Goal: Task Accomplishment & Management: Manage account settings

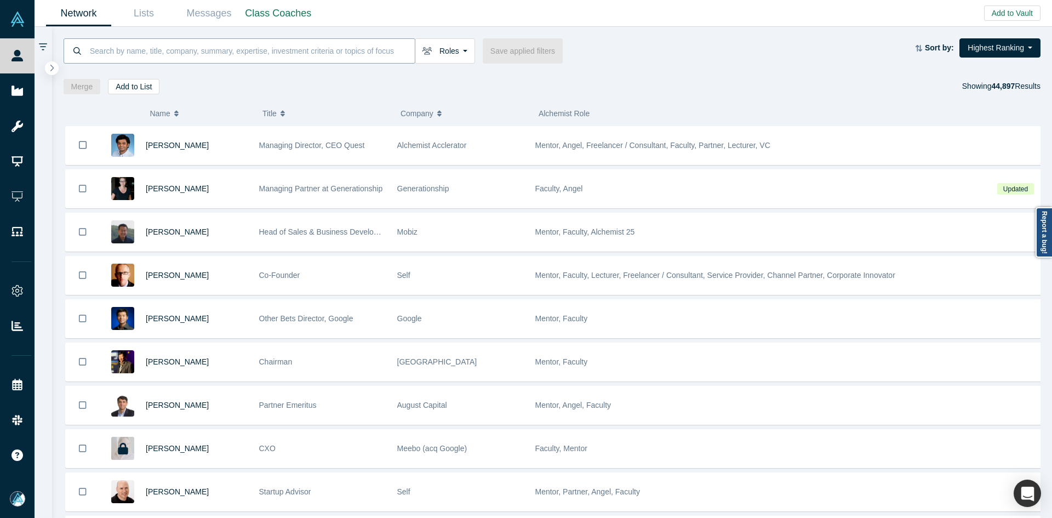
click at [172, 62] on input at bounding box center [252, 51] width 326 height 26
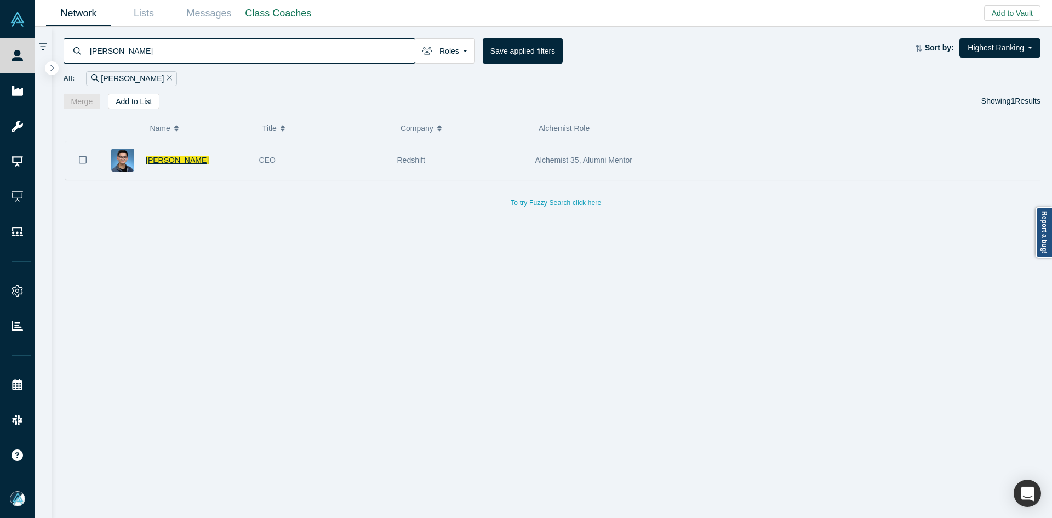
type input "[PERSON_NAME]"
click at [168, 159] on span "[PERSON_NAME]" at bounding box center [177, 160] width 63 height 9
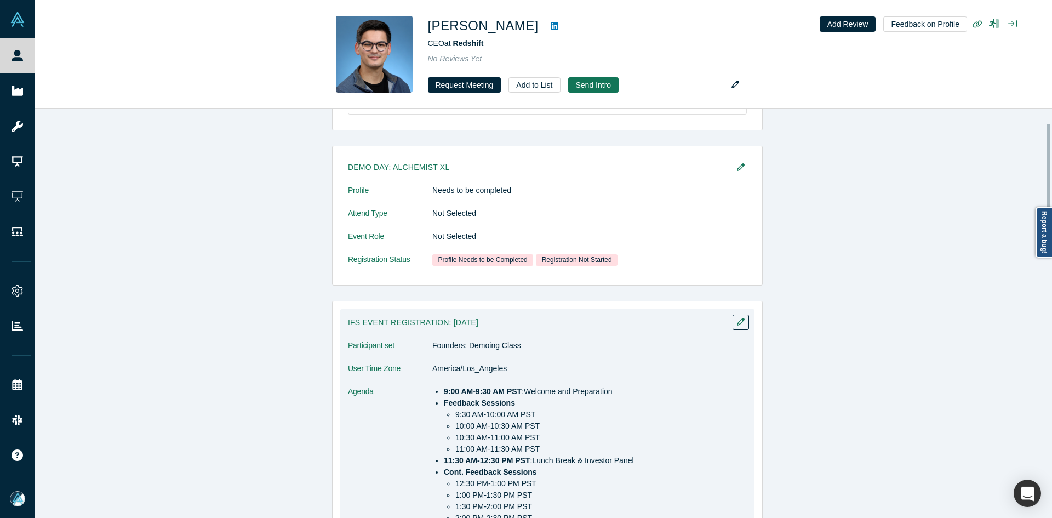
scroll to position [329, 0]
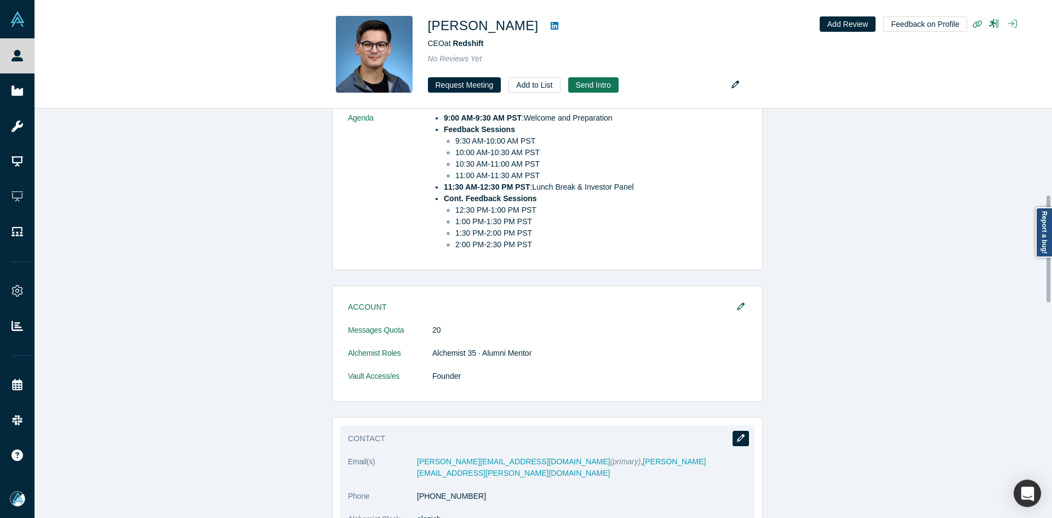
click at [745, 435] on div "Contact Email(s) [PERSON_NAME][EMAIL_ADDRESS][DOMAIN_NAME] (primary) , [PERSON_…" at bounding box center [547, 480] width 414 height 111
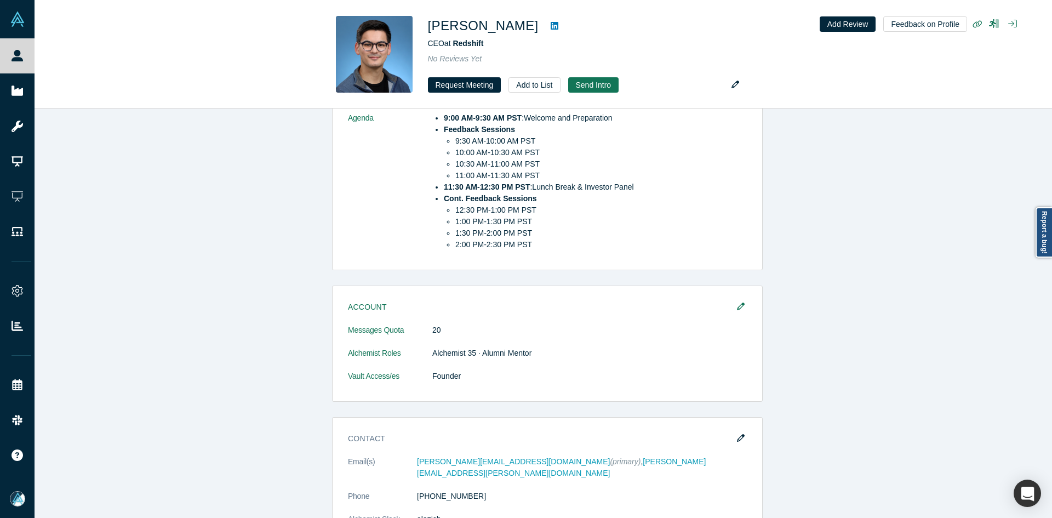
click at [737, 438] on icon "button" at bounding box center [741, 438] width 8 height 8
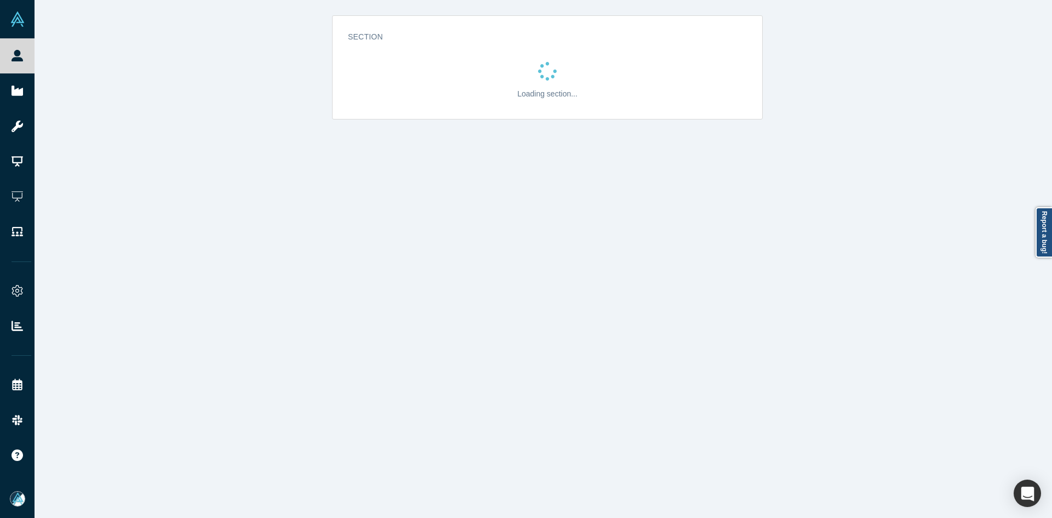
scroll to position [0, 0]
select select "US"
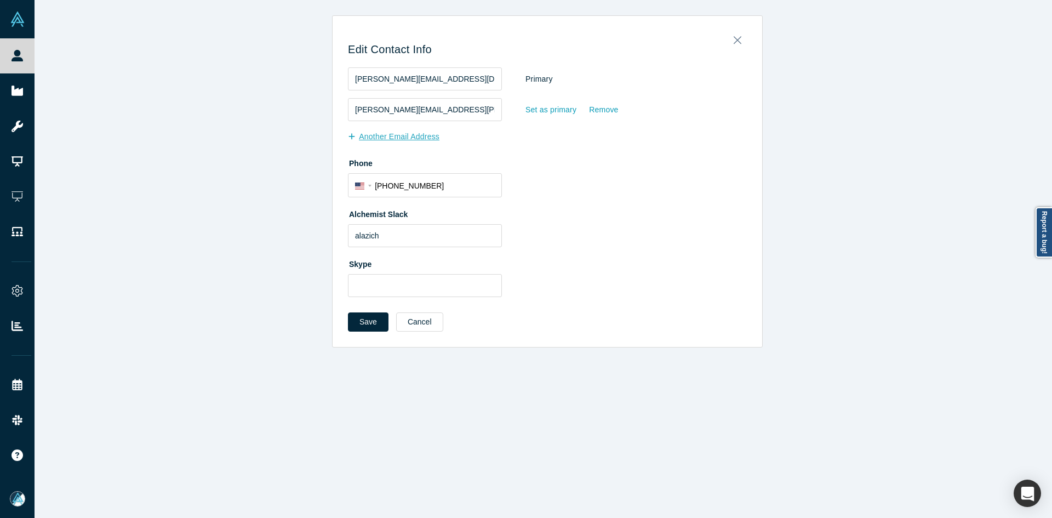
click at [409, 138] on button "Another Email Address" at bounding box center [399, 136] width 103 height 19
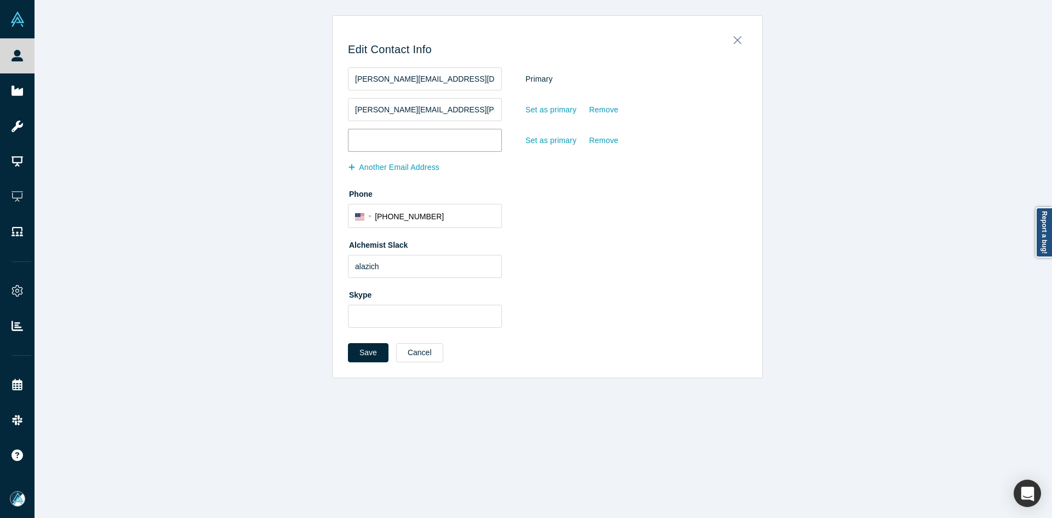
paste input "[PERSON_NAME][EMAIL_ADDRESS][DOMAIN_NAME]"
click at [410, 144] on input "email" at bounding box center [425, 140] width 154 height 23
type input "[PERSON_NAME][EMAIL_ADDRESS][DOMAIN_NAME]"
click at [525, 144] on div "Set as primary" at bounding box center [551, 140] width 52 height 19
click at [0, 0] on input "Set as primary" at bounding box center [0, 0] width 0 height 0
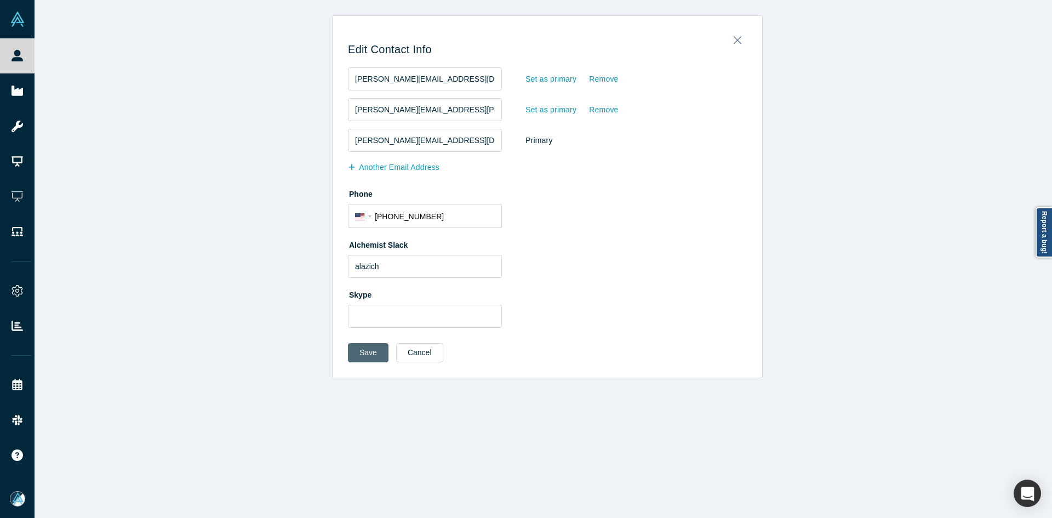
click at [371, 355] on button "Save" at bounding box center [368, 352] width 41 height 19
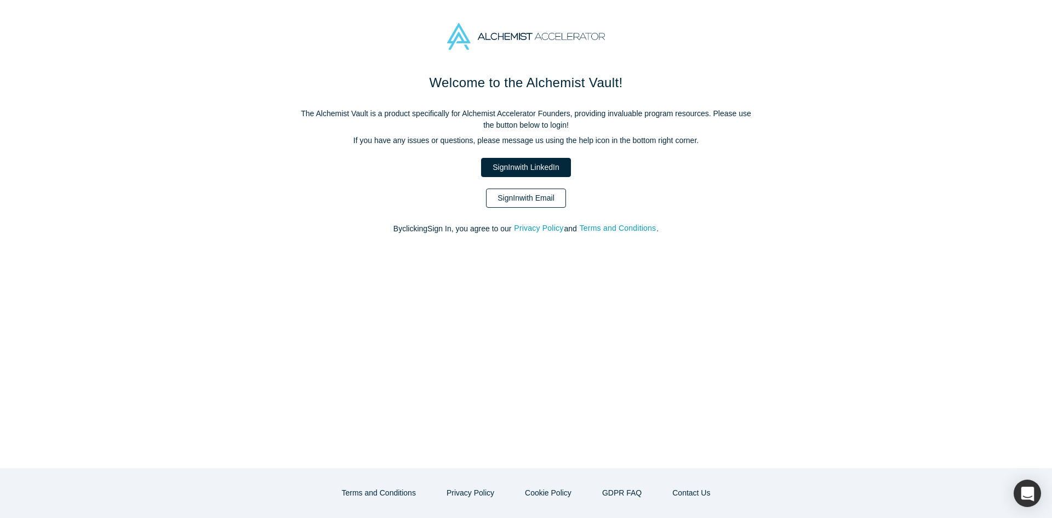
click at [552, 196] on link "Sign In with Email" at bounding box center [526, 197] width 80 height 19
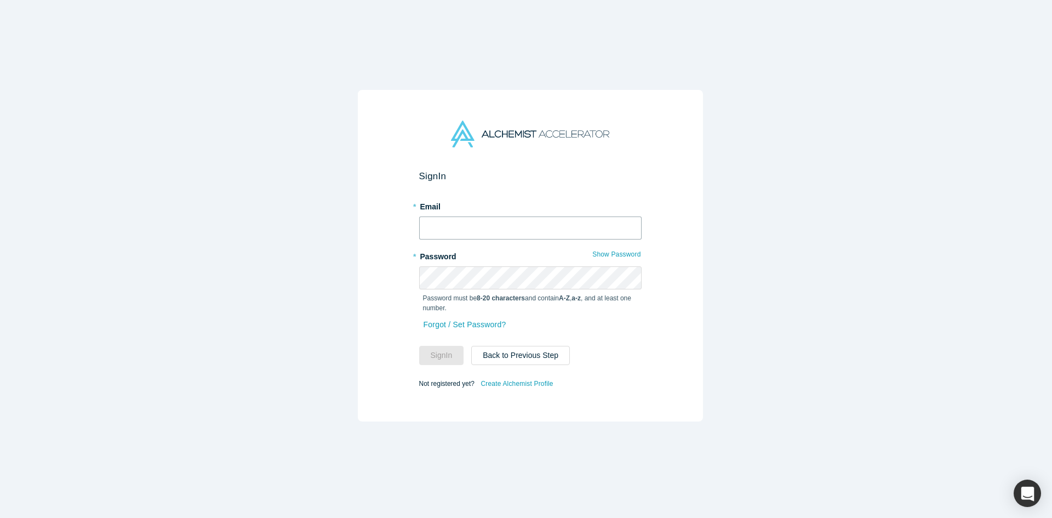
click at [519, 216] on input "text" at bounding box center [530, 227] width 222 height 23
type input "mia@alchemistaccelerator.com"
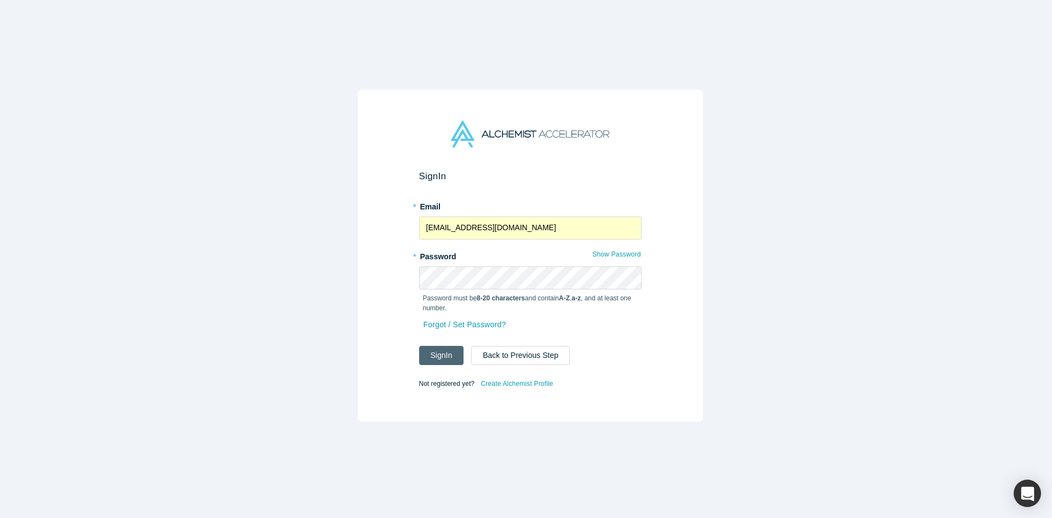
click at [438, 346] on button "Sign In" at bounding box center [441, 355] width 45 height 19
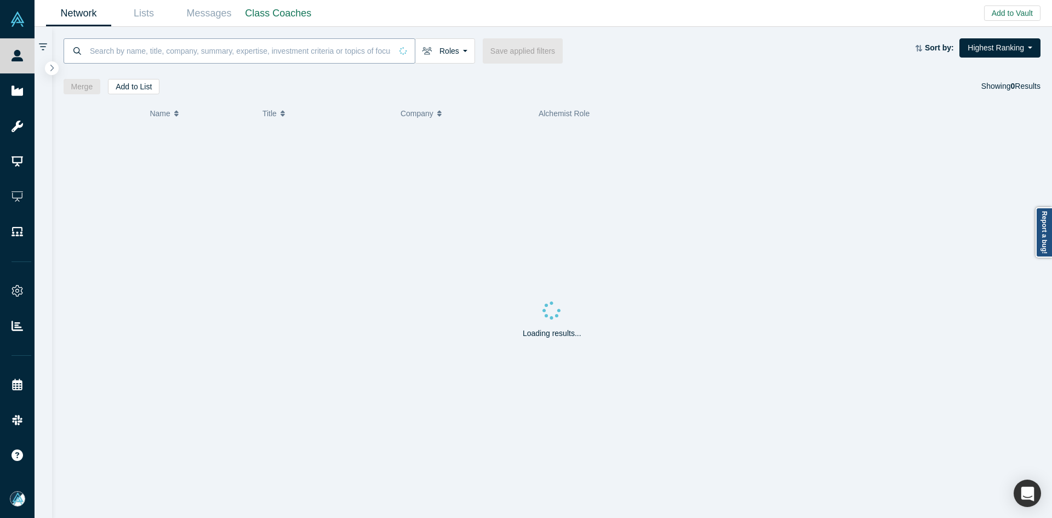
click at [211, 54] on input at bounding box center [240, 51] width 303 height 26
paste input "True Blue Partners"
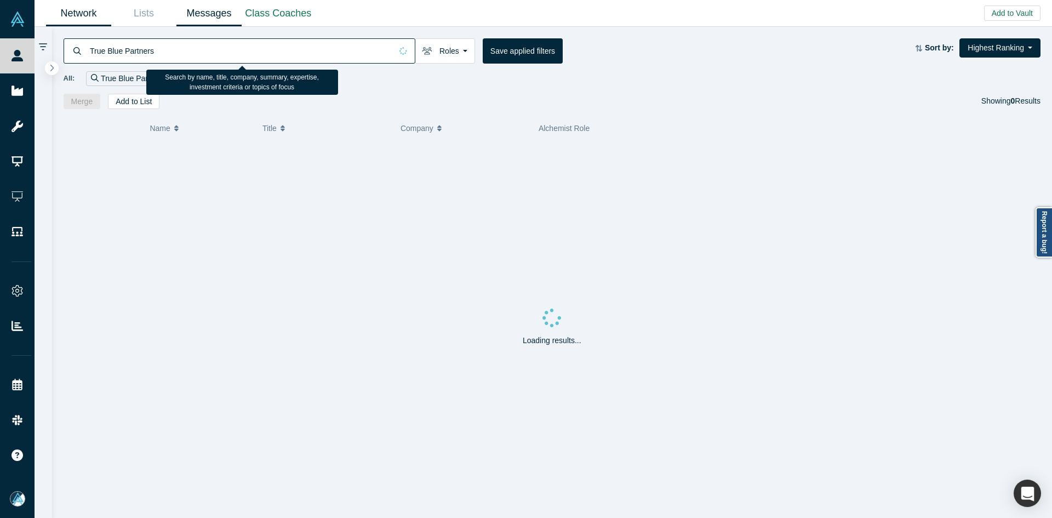
type input "True Blue Partners"
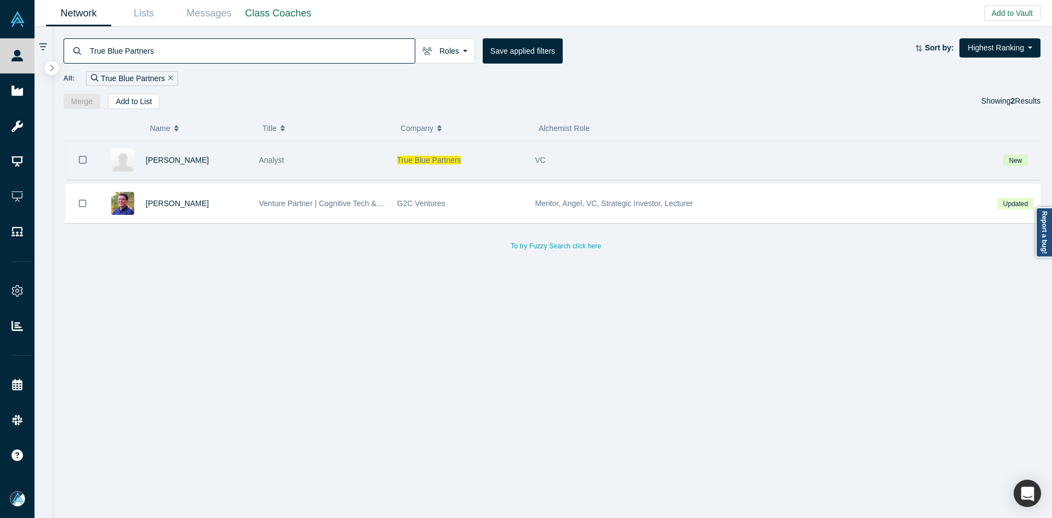
click at [170, 165] on div "Pulkita Gupta" at bounding box center [197, 160] width 102 height 38
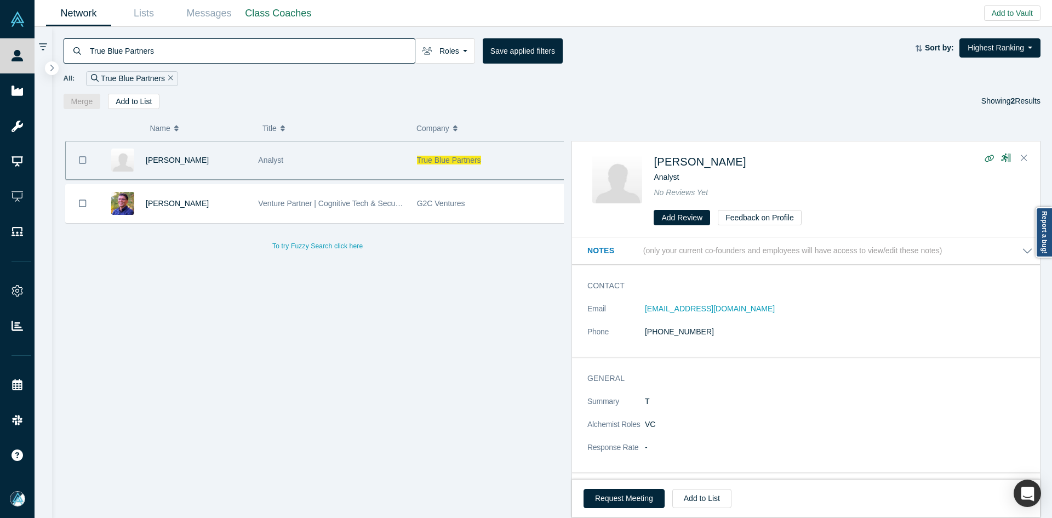
click at [169, 161] on span "Pulkita Gupta" at bounding box center [177, 160] width 63 height 9
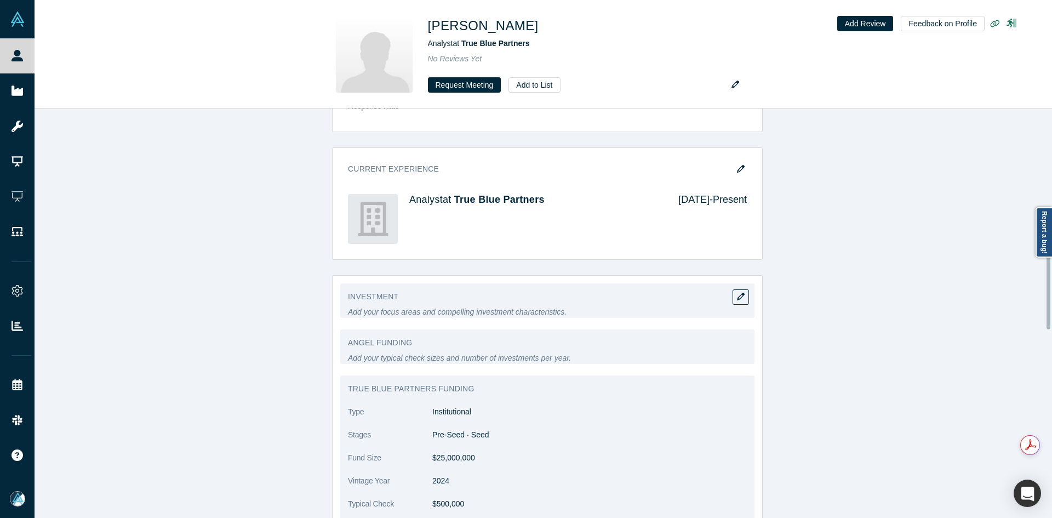
scroll to position [493, 0]
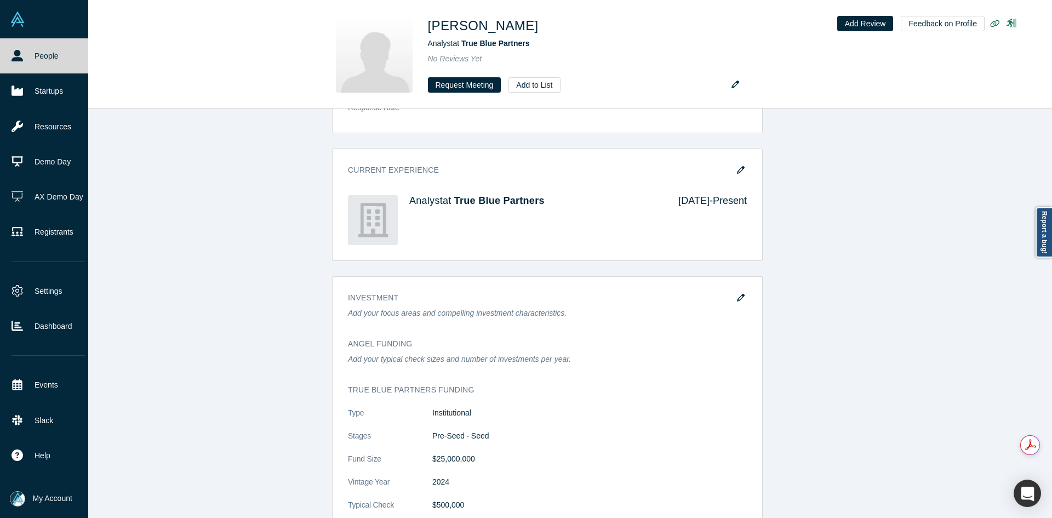
click at [15, 60] on icon at bounding box center [18, 56] width 12 height 12
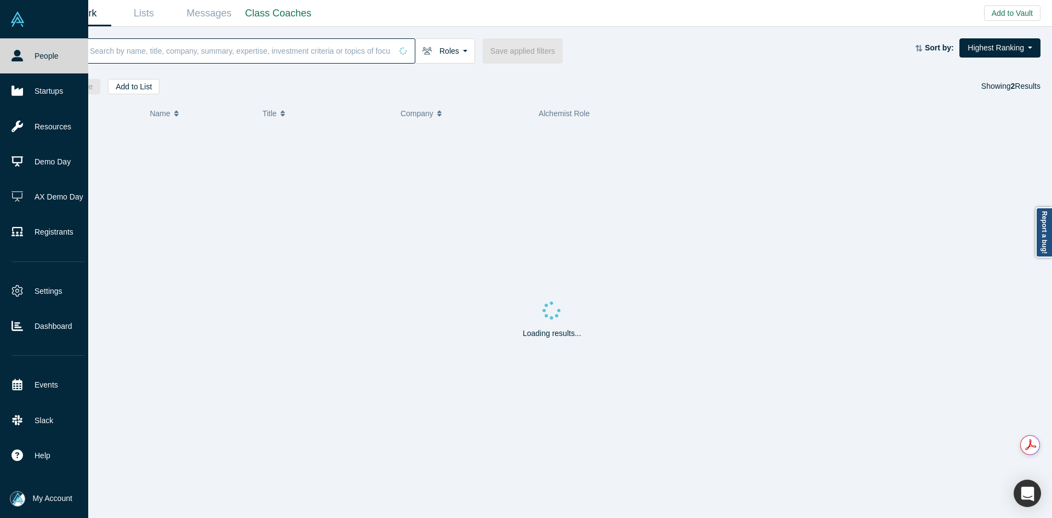
click at [159, 53] on input at bounding box center [240, 51] width 303 height 26
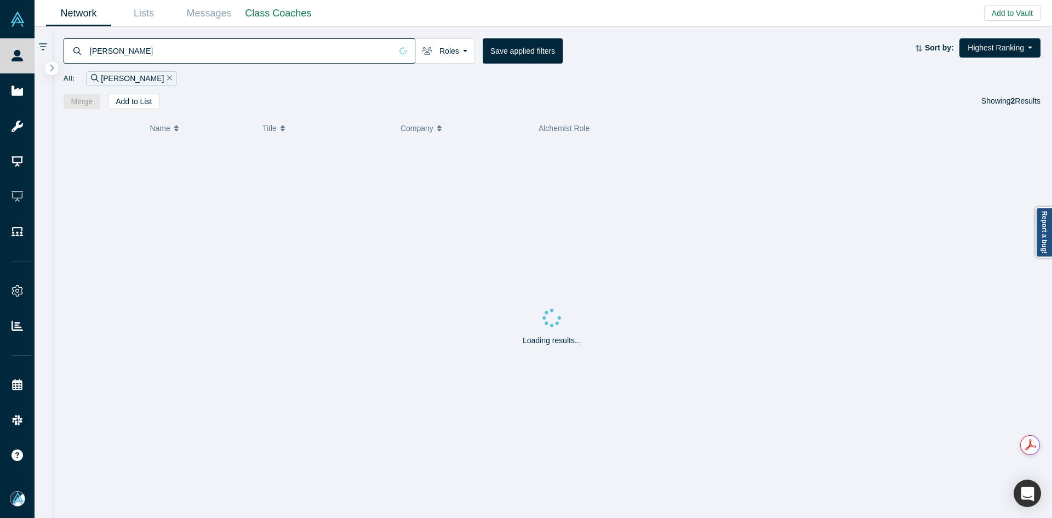
type input "Rachel Corn"
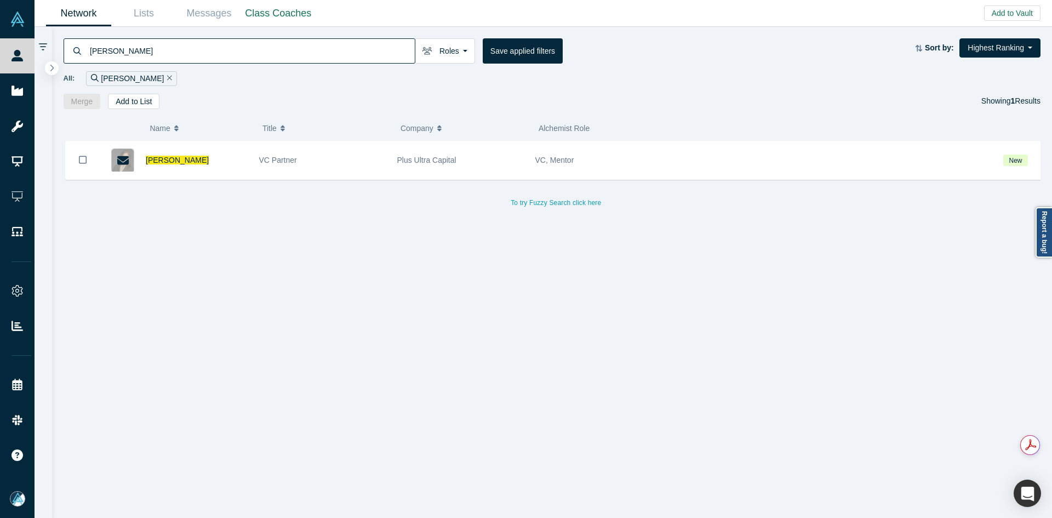
click at [359, 273] on div "Rachel Corn VC Partner Plus Ultra Capital VC, Mentor New To try Fuzzy Search cl…" at bounding box center [556, 334] width 985 height 386
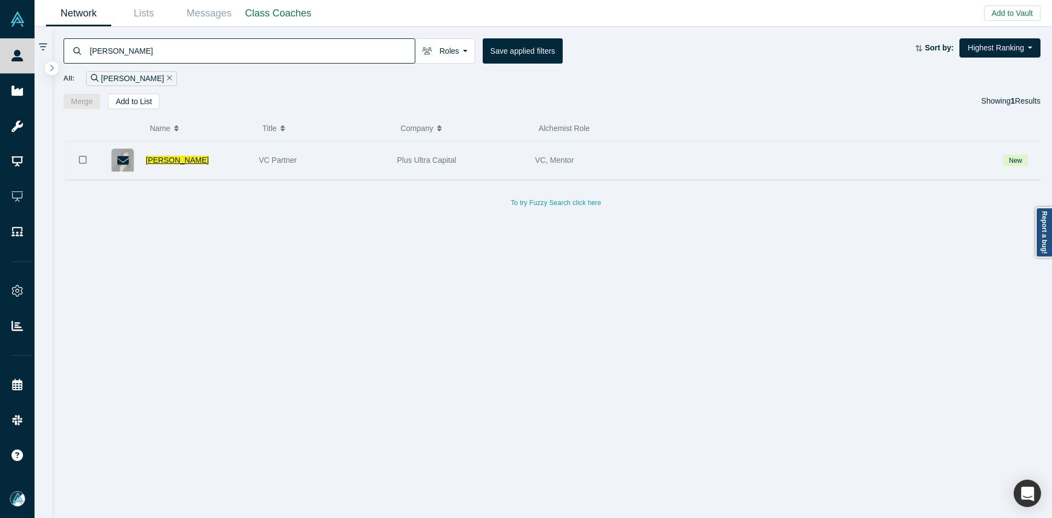
click at [182, 163] on span "Rachel Corn" at bounding box center [177, 160] width 63 height 9
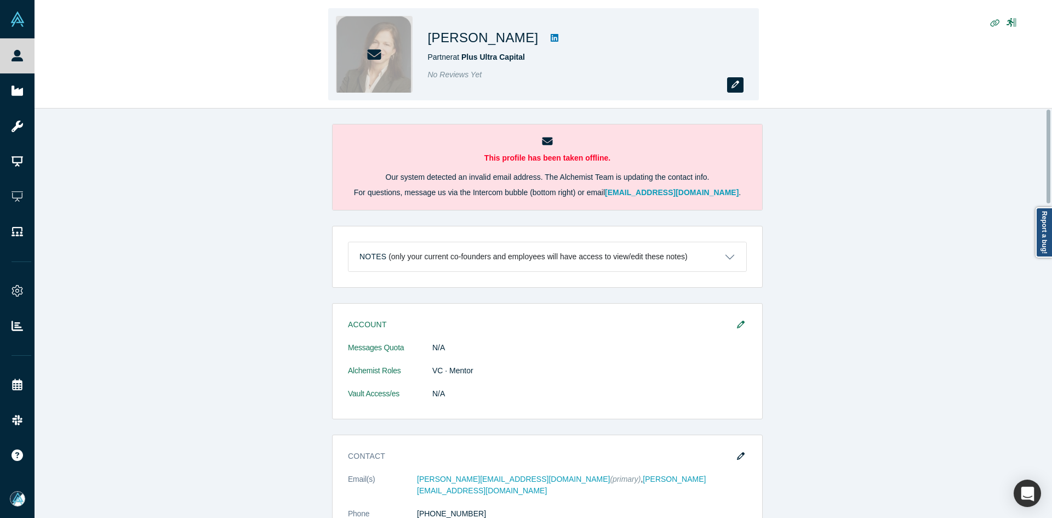
click at [742, 84] on button "button" at bounding box center [735, 84] width 16 height 15
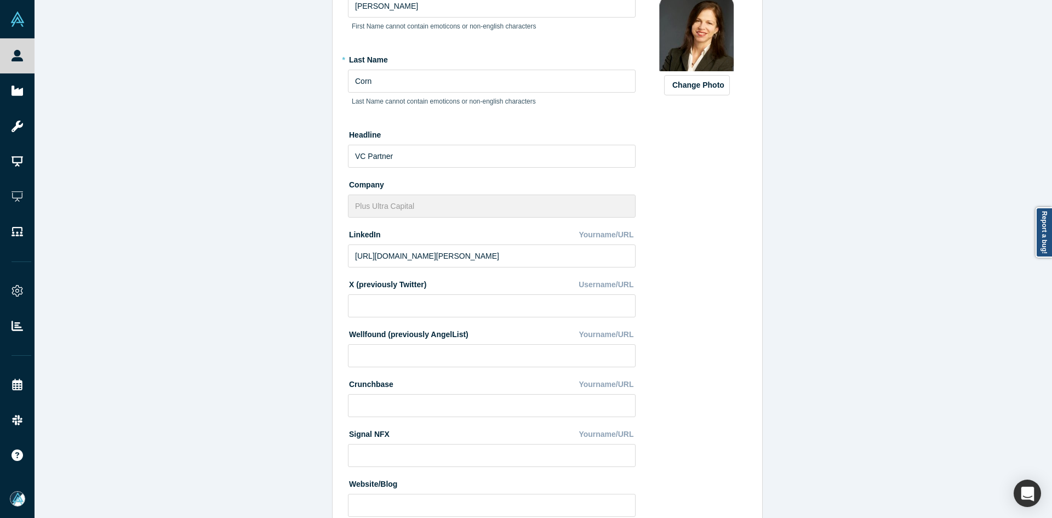
scroll to position [295, 0]
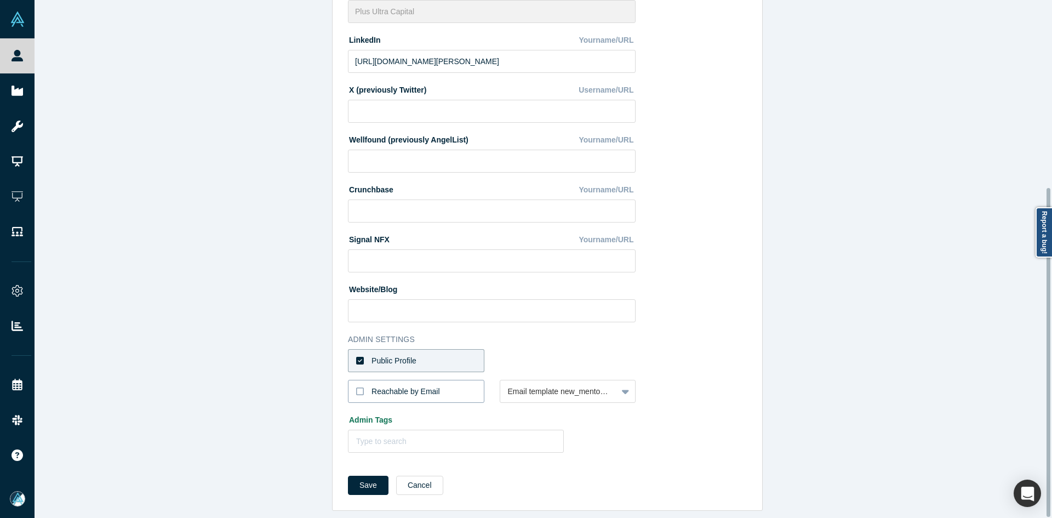
click at [407, 386] on div "Reachable by Email" at bounding box center [405, 392] width 68 height 12
click at [0, 0] on input "Reachable by Email" at bounding box center [0, 0] width 0 height 0
click at [360, 478] on button "Save" at bounding box center [368, 484] width 41 height 19
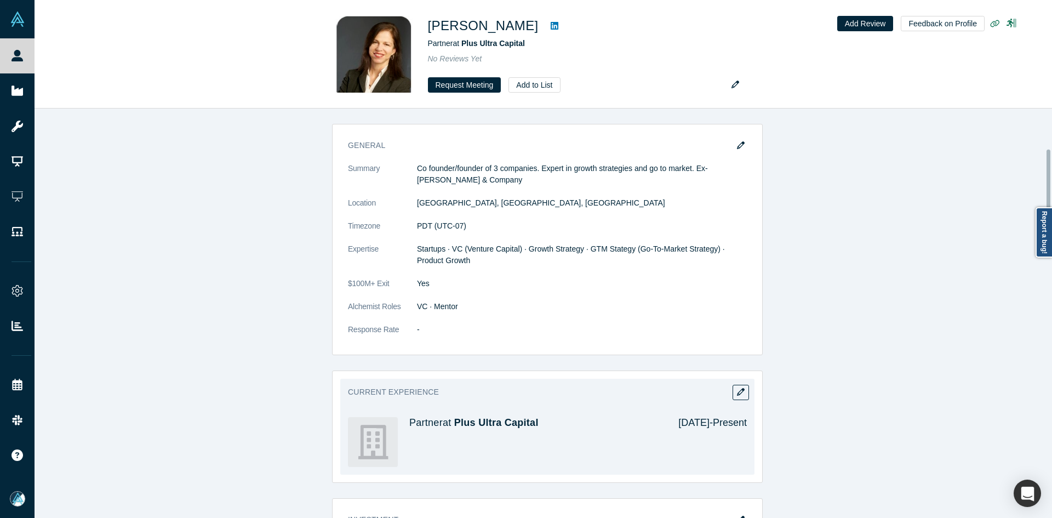
scroll to position [164, 0]
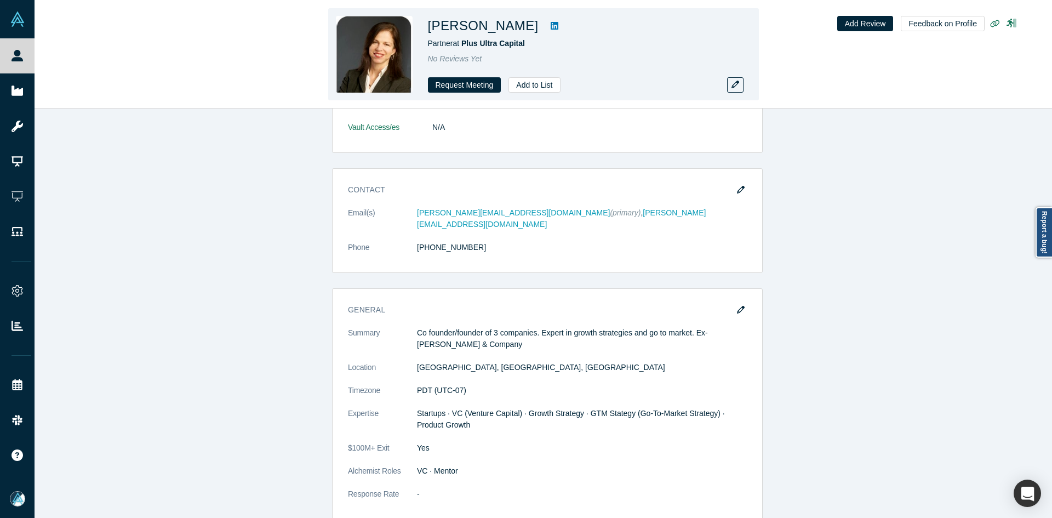
click at [546, 21] on link at bounding box center [554, 25] width 16 height 13
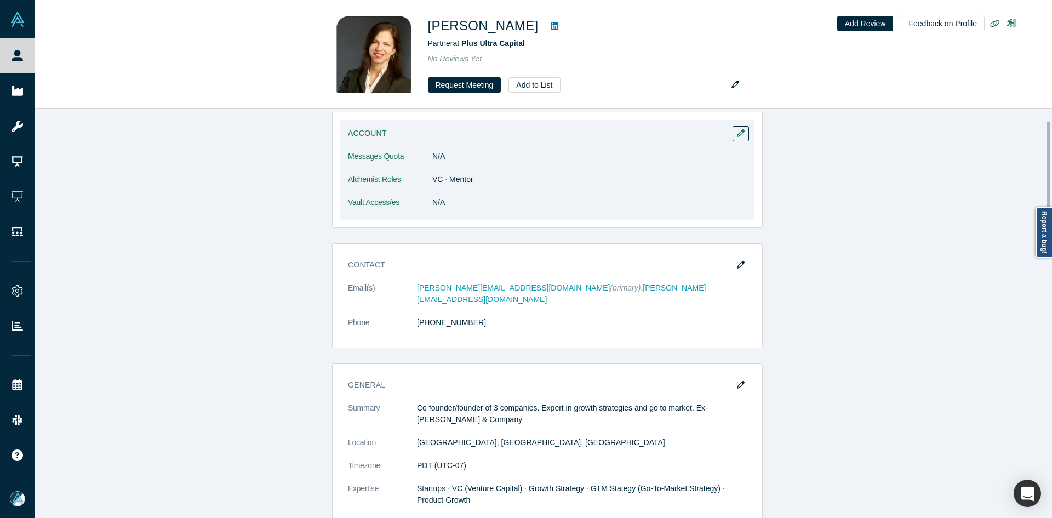
scroll to position [0, 0]
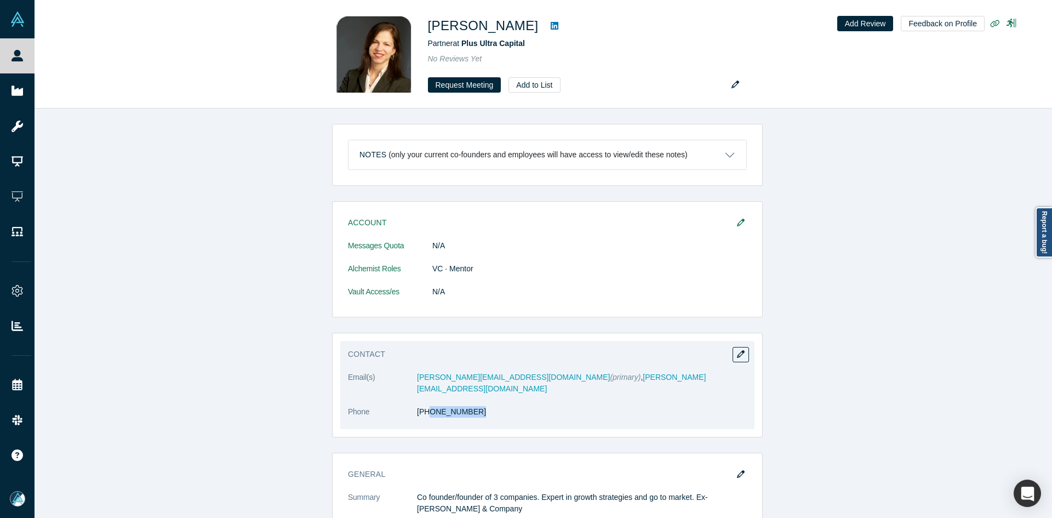
copy link "7) 519-8363"
drag, startPoint x: 463, startPoint y: 413, endPoint x: 422, endPoint y: 414, distance: 40.5
click at [422, 414] on dl "Email(s) rachel.corn@gmail.com (primary) , rachel@plusultra.com Phone (617) 519…" at bounding box center [547, 400] width 399 height 58
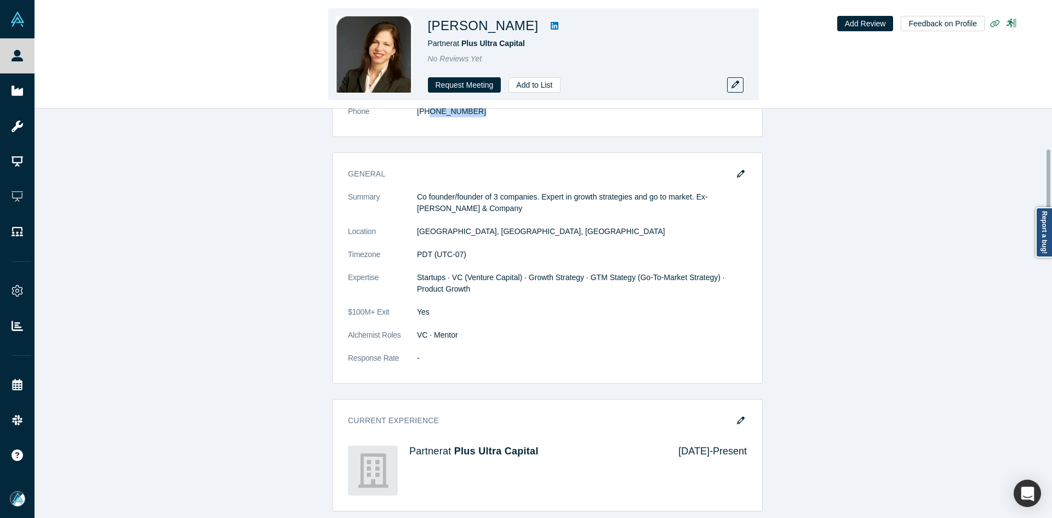
scroll to position [164, 0]
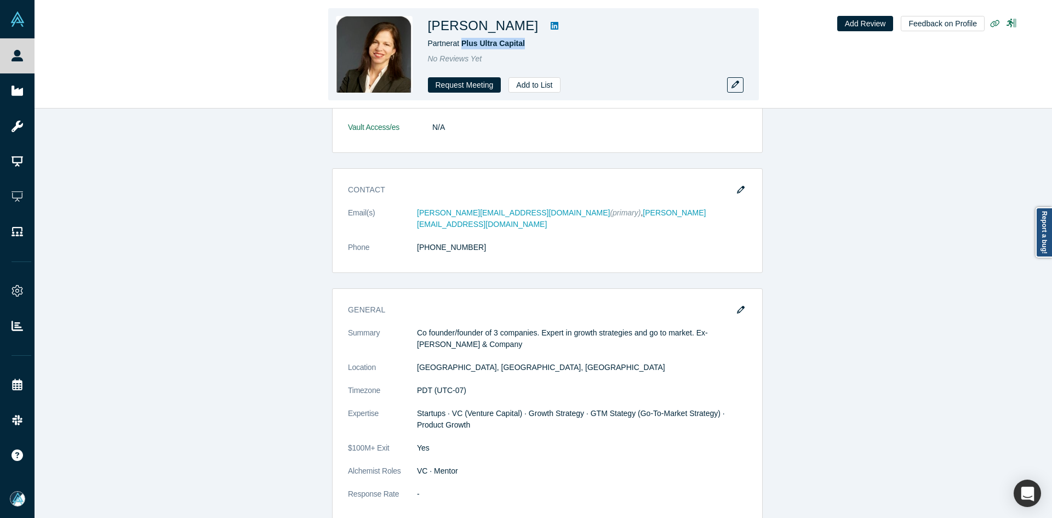
drag, startPoint x: 542, startPoint y: 48, endPoint x: 464, endPoint y: 49, distance: 78.3
click at [464, 49] on div "Rachel Corn Partner at Plus Ultra Capital No Reviews Yet Request Meeting Add to…" at bounding box center [581, 54] width 307 height 77
copy span "Plus Ultra Capital"
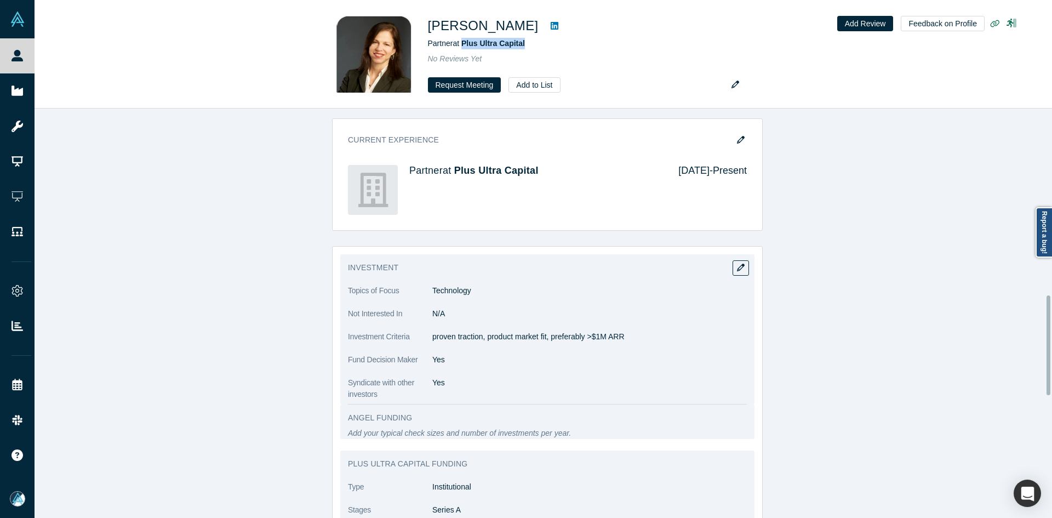
scroll to position [767, 0]
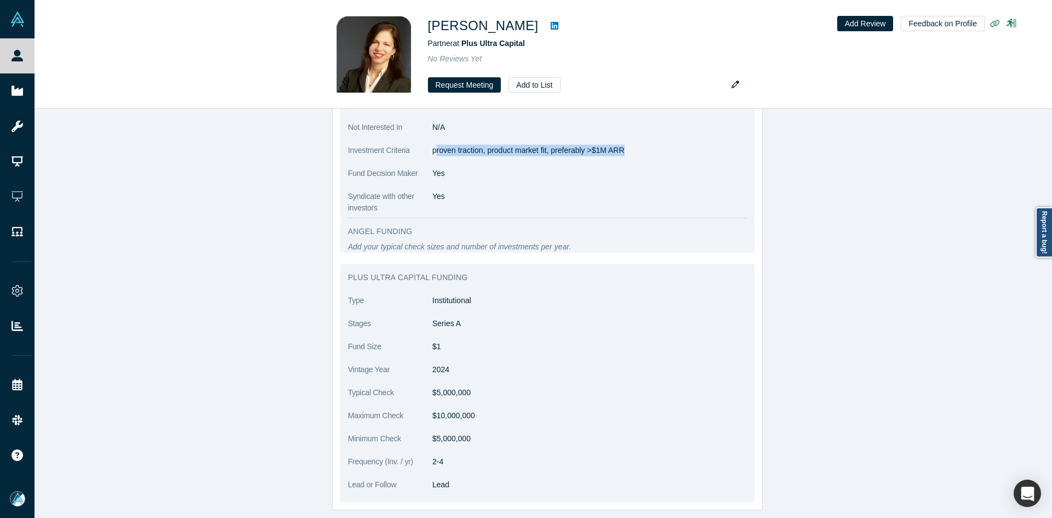
drag, startPoint x: 433, startPoint y: 140, endPoint x: 623, endPoint y: 144, distance: 190.6
click at [623, 145] on p "proven traction, product market fit, preferably >$1M ARR" at bounding box center [589, 151] width 314 height 12
copy p "roven traction, product market fit, preferably >$1M ARR"
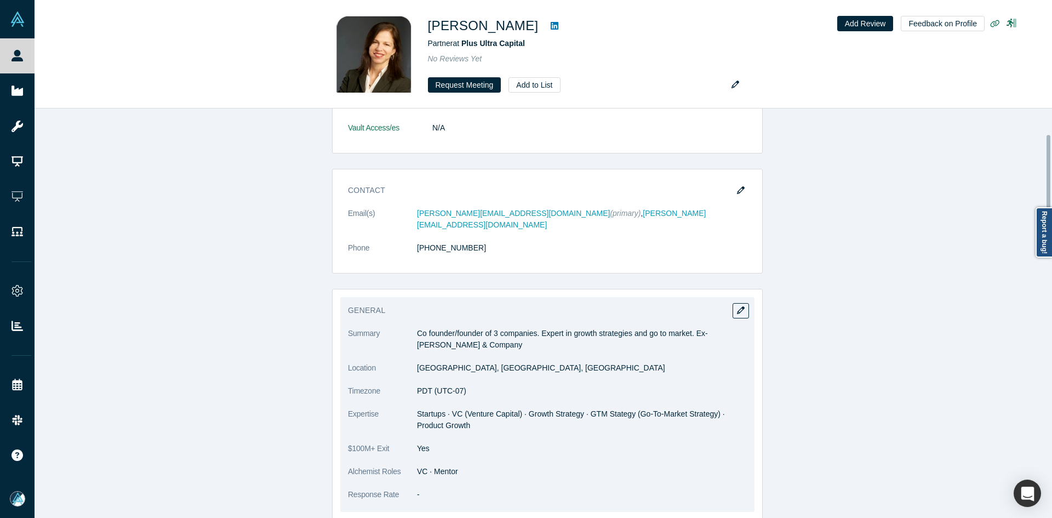
scroll to position [164, 0]
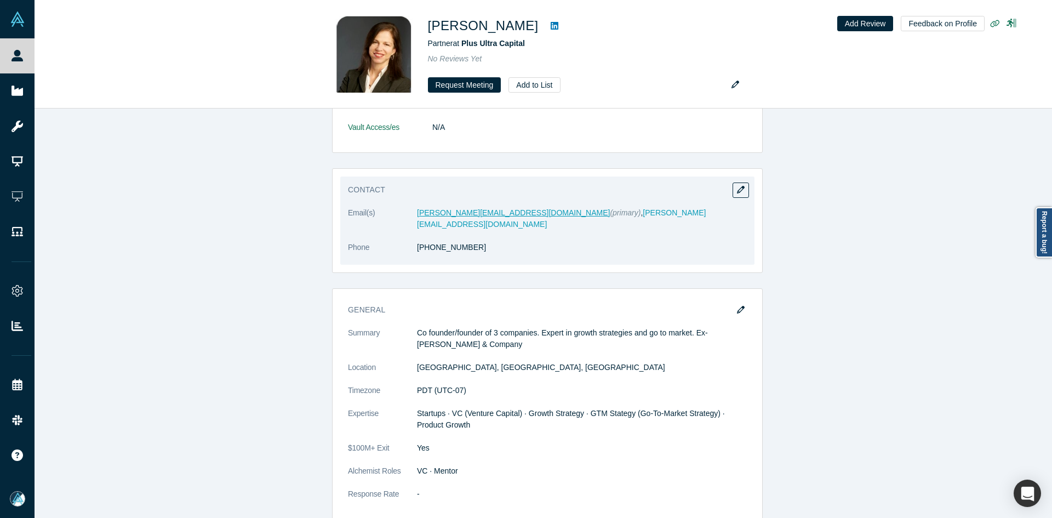
drag, startPoint x: 452, startPoint y: 206, endPoint x: 441, endPoint y: 216, distance: 14.7
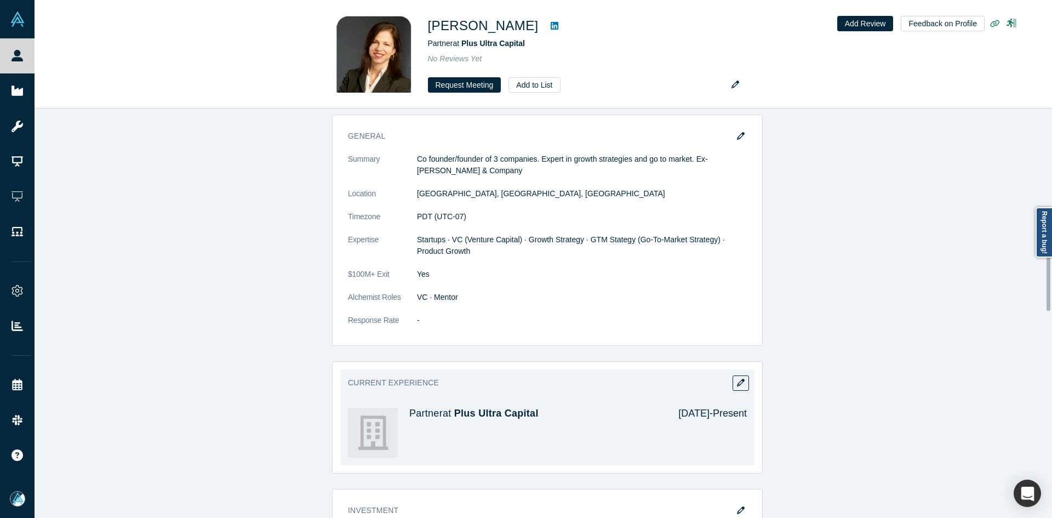
scroll to position [219, 0]
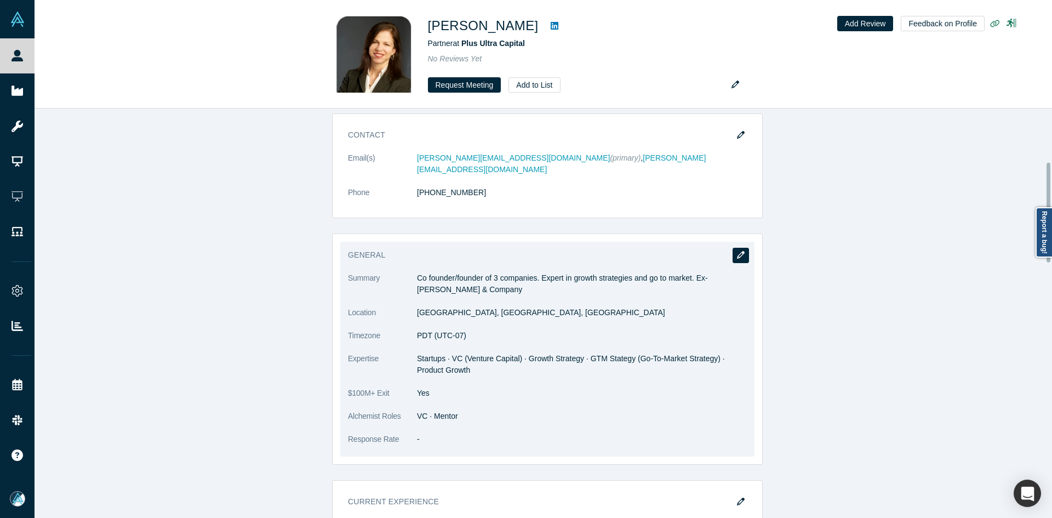
click at [737, 251] on icon "button" at bounding box center [741, 255] width 8 height 8
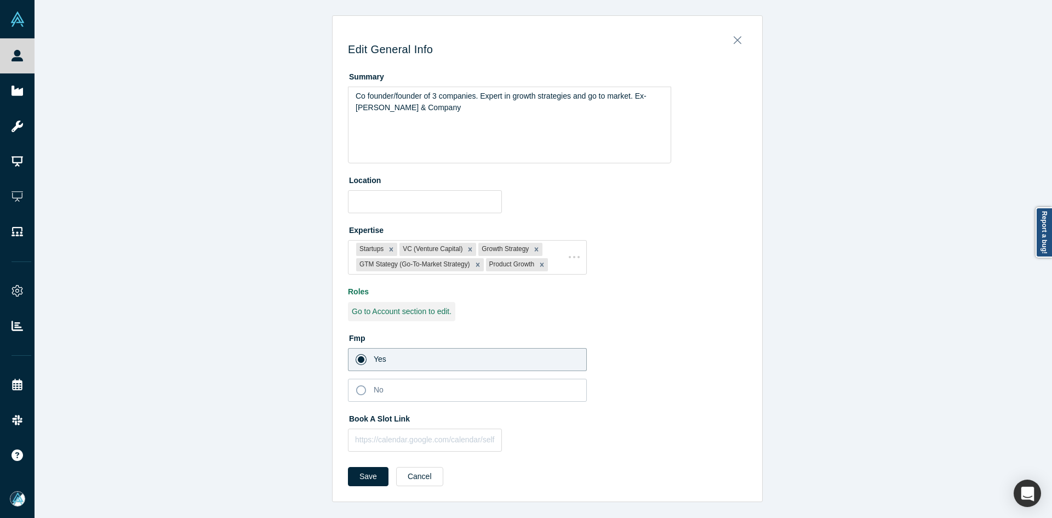
scroll to position [0, 0]
type input "Los Altos, CA, USA"
drag, startPoint x: 460, startPoint y: 441, endPoint x: 410, endPoint y: 458, distance: 53.2
click at [460, 441] on input "text" at bounding box center [425, 439] width 154 height 23
paste input "https://calendar.app.google/n9iEEvSium55X75t8"
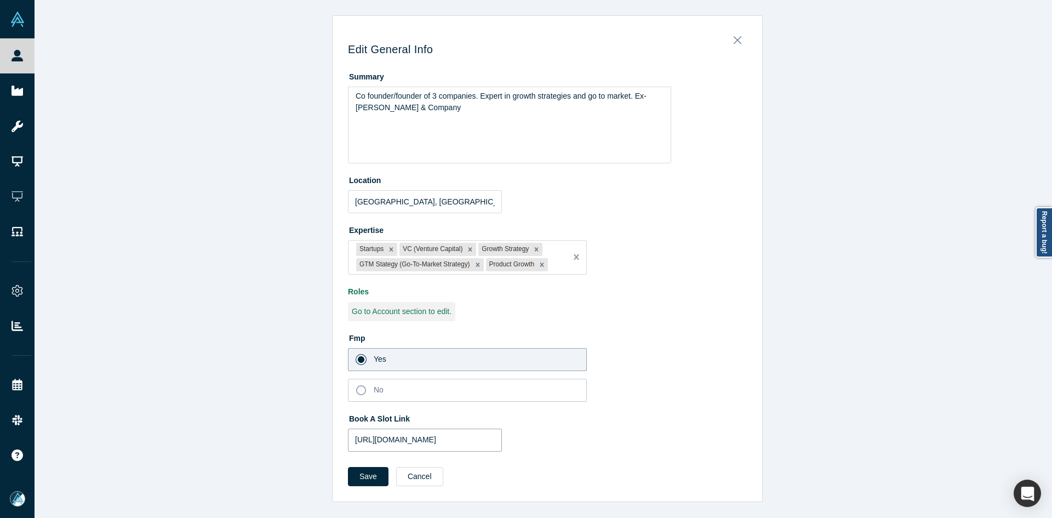
scroll to position [0, 24]
type input "https://calendar.app.google/n9iEEvSium55X75t8"
drag, startPoint x: 387, startPoint y: 461, endPoint x: 377, endPoint y: 463, distance: 9.6
click at [385, 462] on form "Summary Co founder/founder of 3 companies. Expert in growth strategies and go t…" at bounding box center [547, 280] width 399 height 426
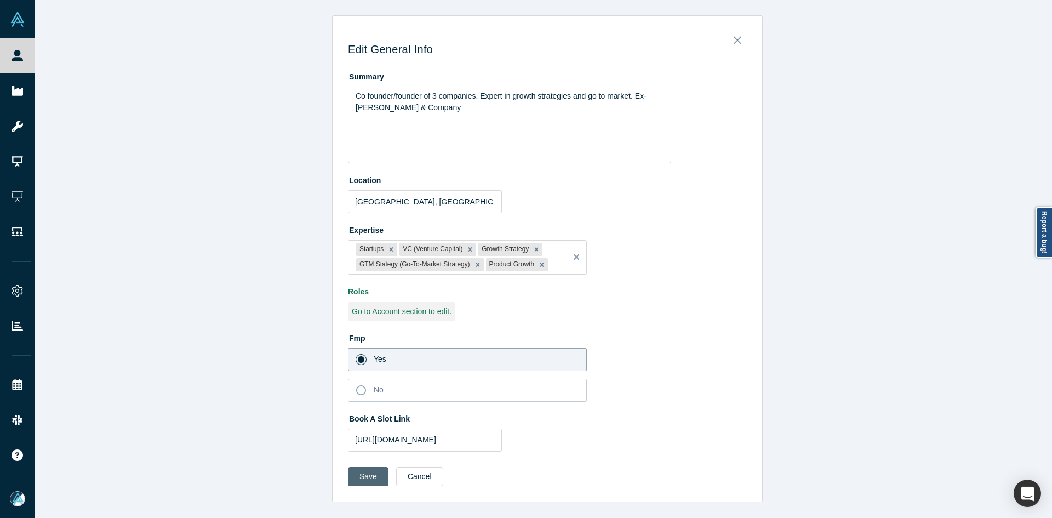
click at [369, 468] on button "Save" at bounding box center [368, 476] width 41 height 19
